Goal: Task Accomplishment & Management: Manage account settings

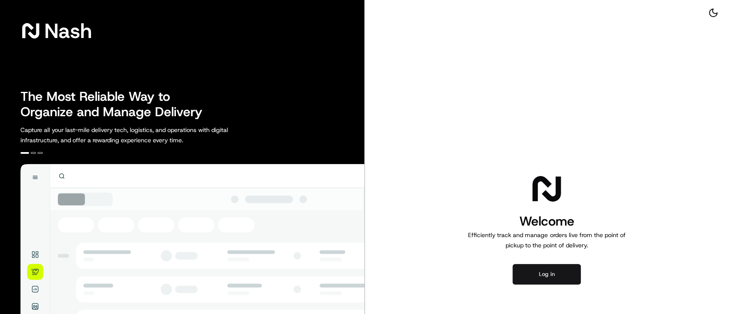
click at [549, 274] on button "Log in" at bounding box center [546, 274] width 68 height 20
